Goal: Navigation & Orientation: Find specific page/section

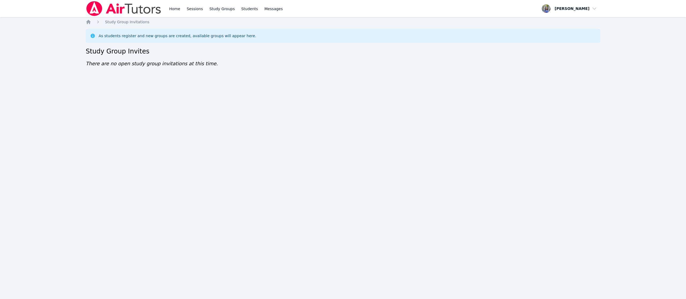
click at [147, 154] on div "Home Sessions Study Groups Students Messages Open user menu [PERSON_NAME] Open …" at bounding box center [343, 149] width 686 height 299
